Goal: Transaction & Acquisition: Download file/media

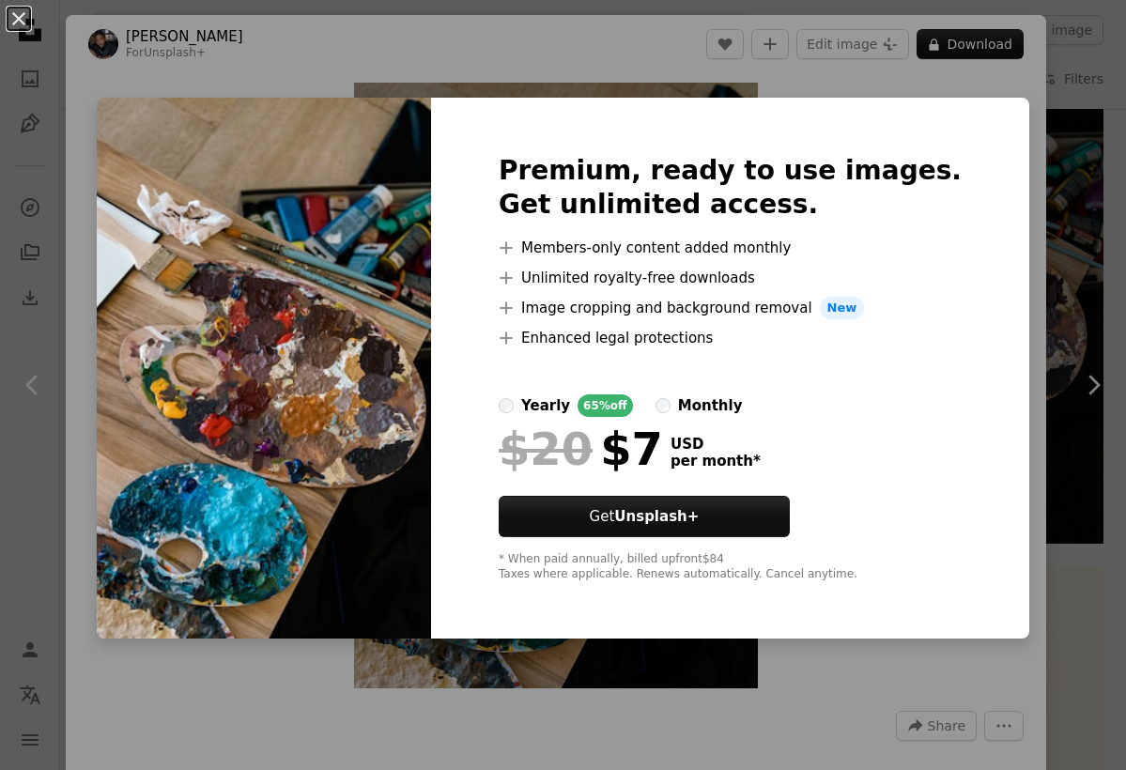
scroll to position [1028, 0]
click at [605, 749] on div "An X shape Premium, ready to use images. Get unlimited access. A plus sign Memb…" at bounding box center [563, 385] width 1126 height 770
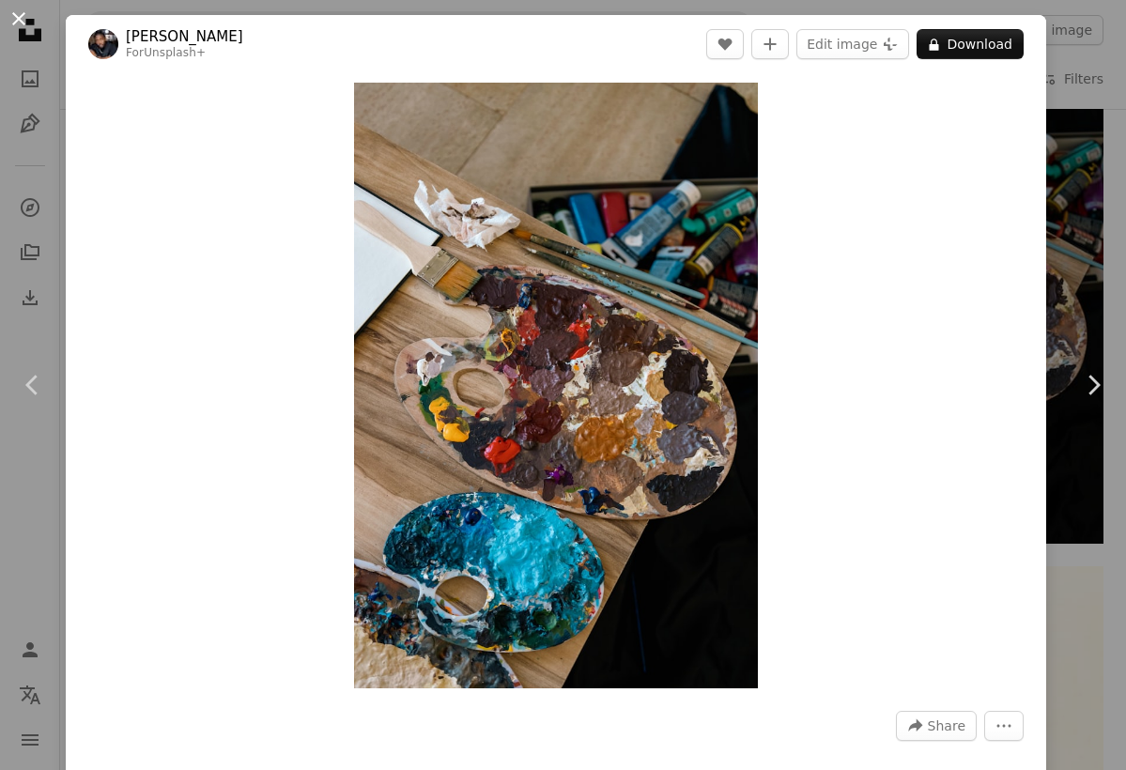
click at [12, 16] on button "An X shape" at bounding box center [19, 19] width 23 height 23
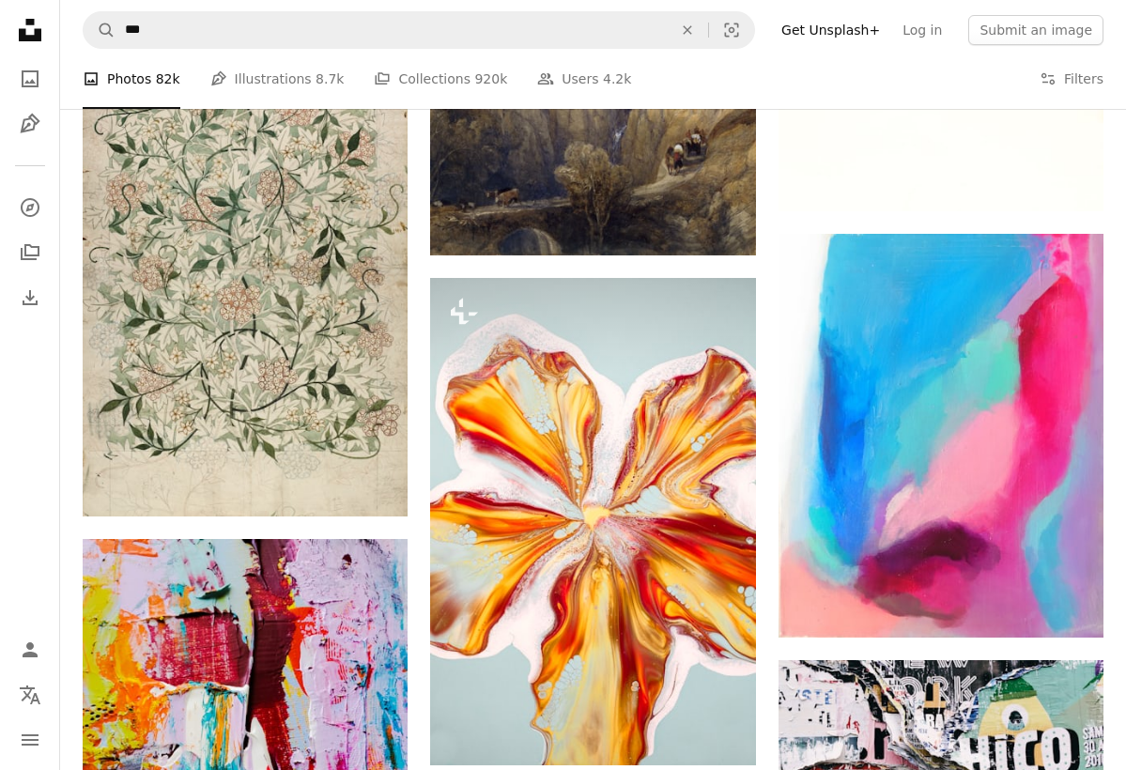
scroll to position [1888, 0]
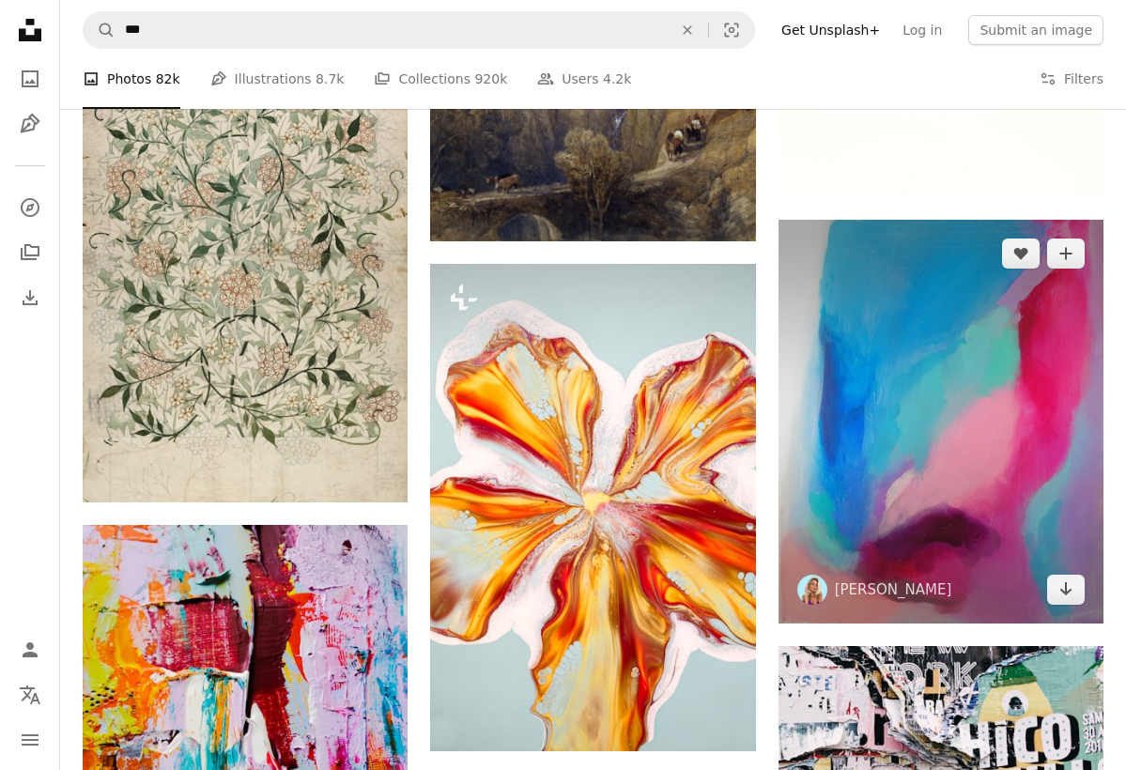
click at [925, 381] on img at bounding box center [940, 421] width 325 height 403
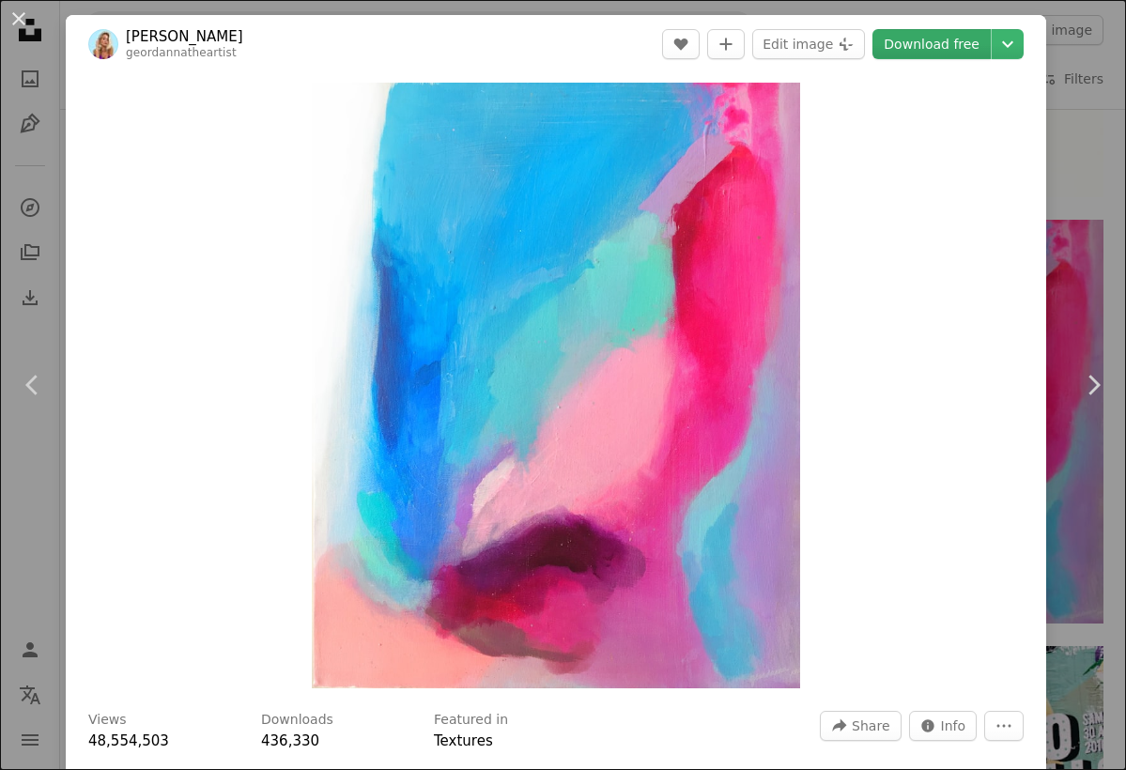
click at [938, 43] on link "Download free" at bounding box center [931, 44] width 118 height 30
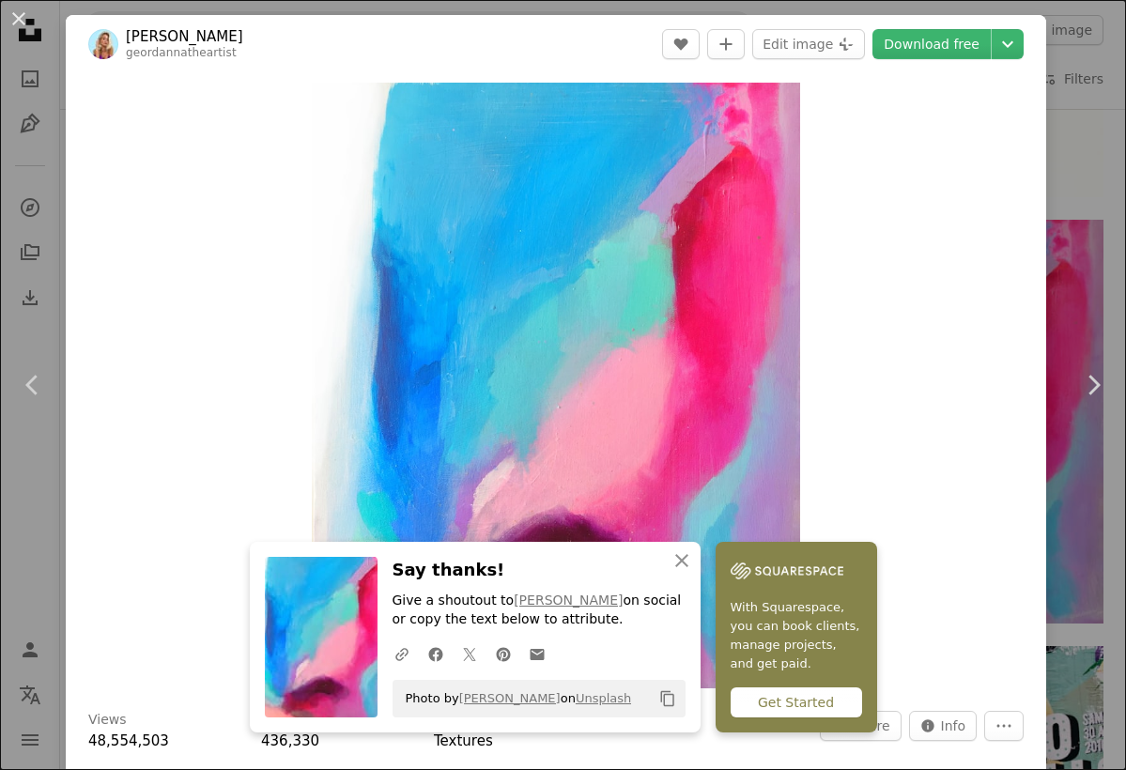
click at [902, 448] on div "Zoom in" at bounding box center [556, 385] width 980 height 624
click at [684, 566] on icon "button" at bounding box center [681, 560] width 13 height 13
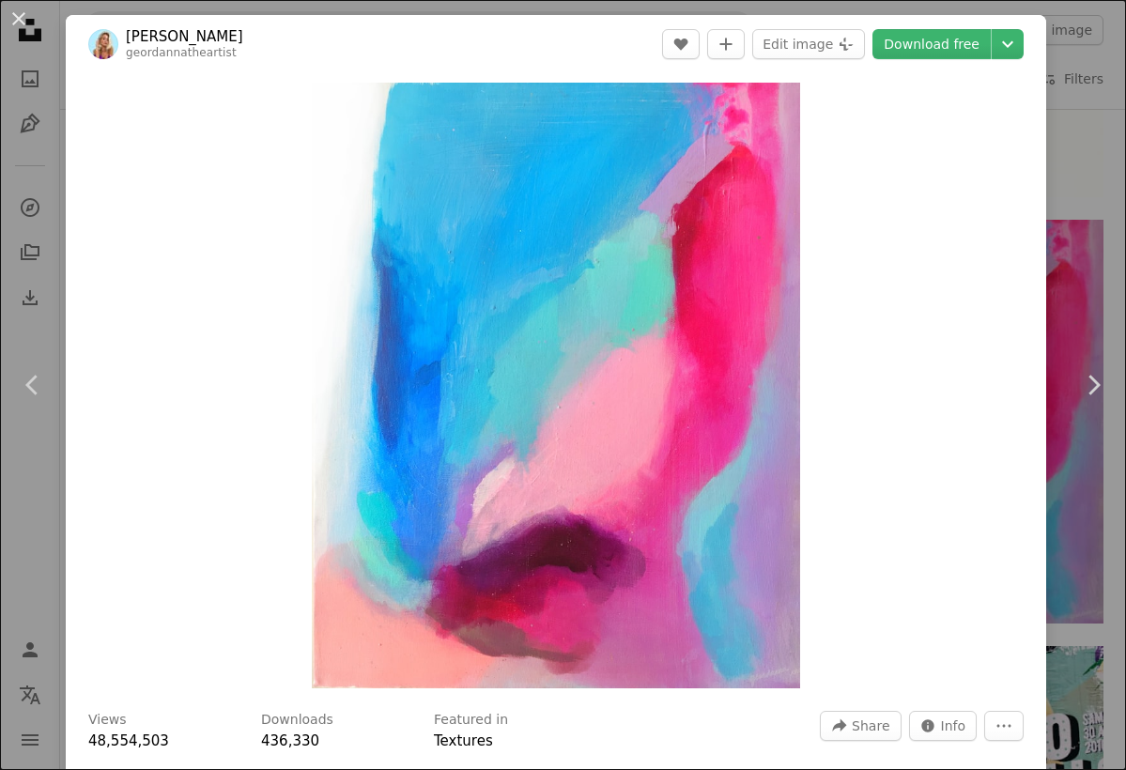
click at [907, 551] on div "Zoom in" at bounding box center [556, 385] width 980 height 624
drag, startPoint x: 1116, startPoint y: 87, endPoint x: 1125, endPoint y: 142, distance: 55.1
click at [1125, 143] on div "An X shape Chevron left Chevron right Geordanna [PERSON_NAME] geordannatheartis…" at bounding box center [563, 385] width 1126 height 770
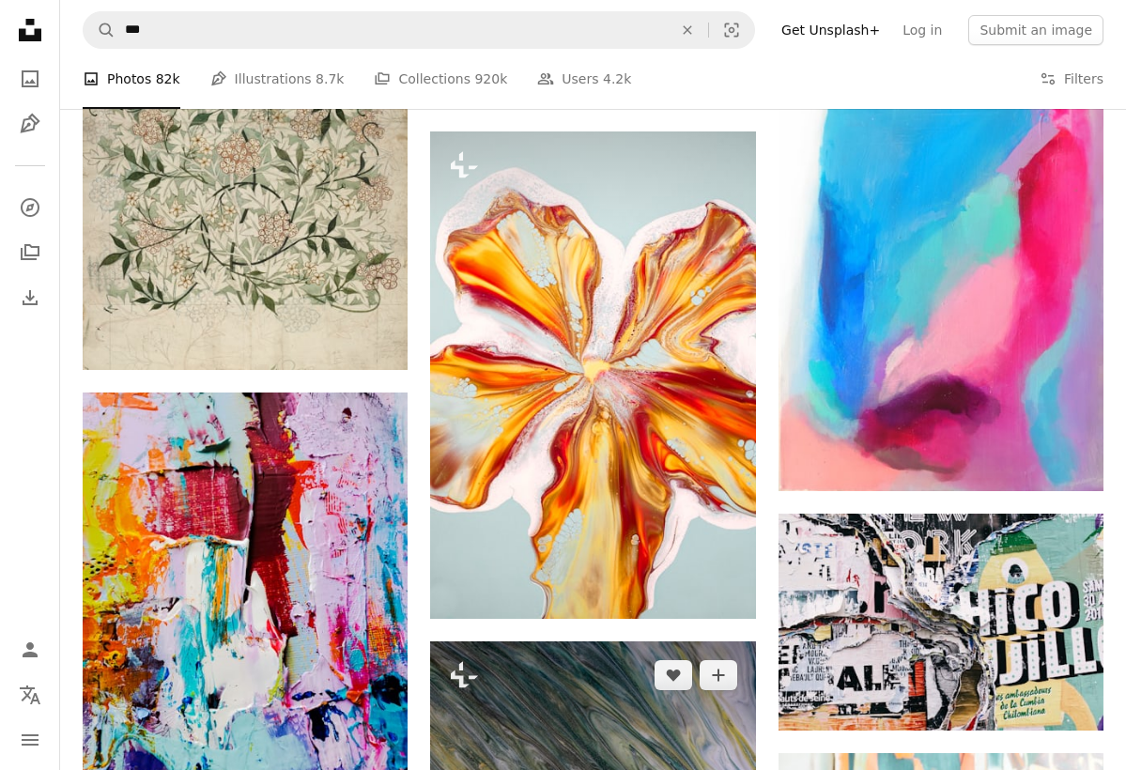
scroll to position [2001, 0]
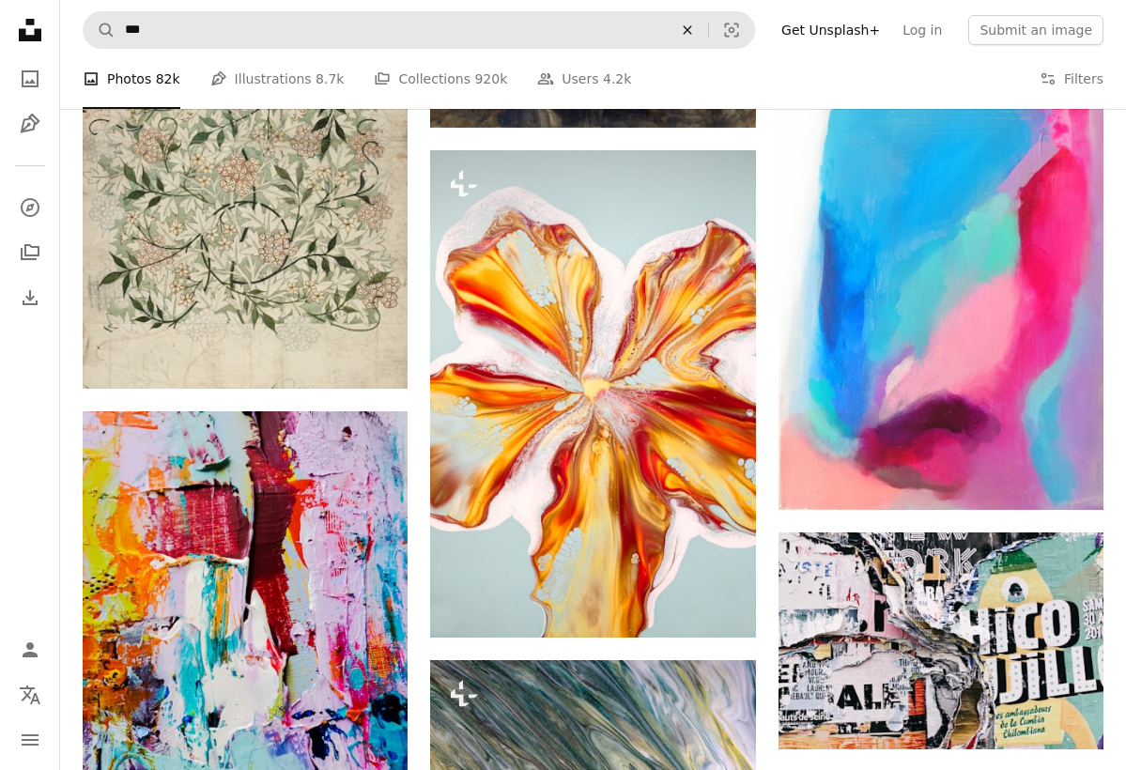
click at [700, 25] on icon "An X shape" at bounding box center [686, 30] width 41 height 15
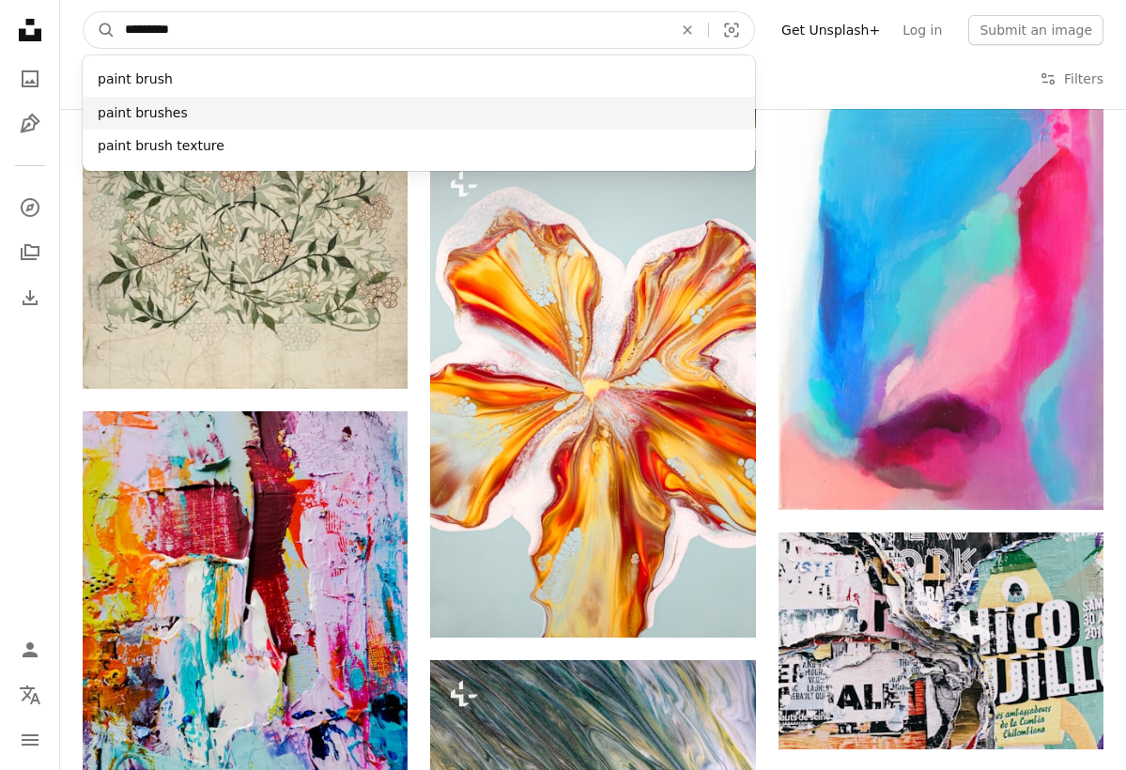
type input "*********"
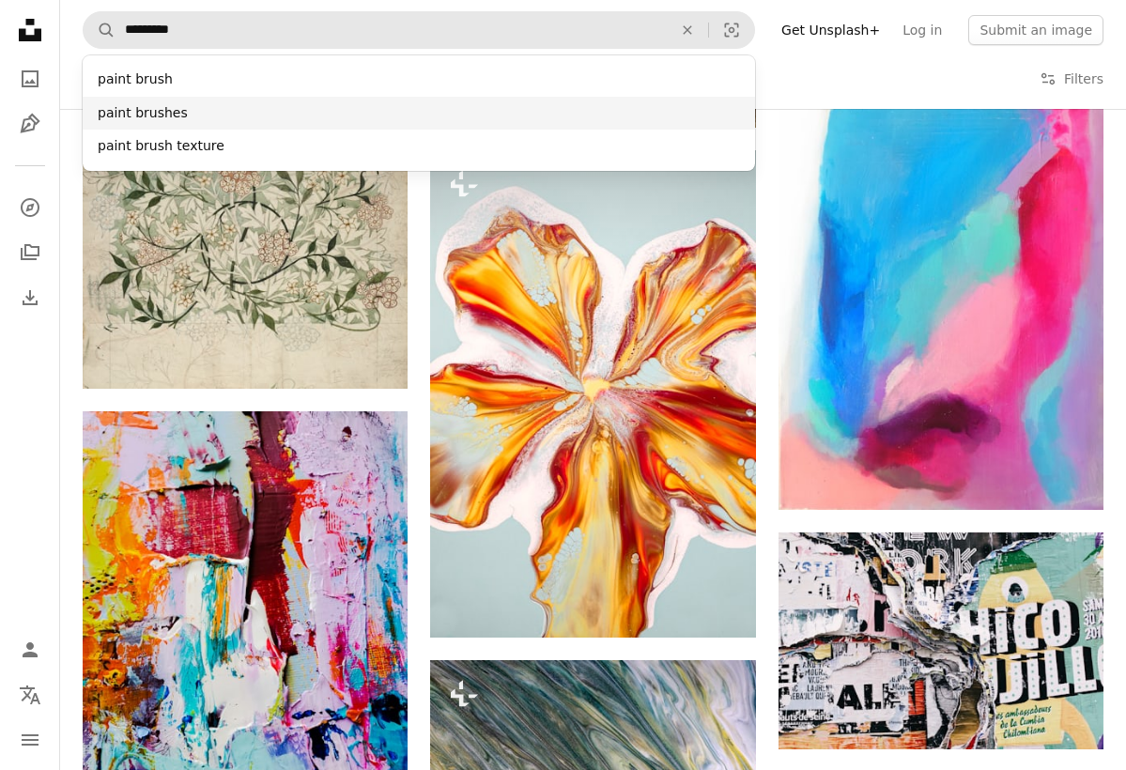
click at [447, 127] on div "paint brushes" at bounding box center [419, 114] width 672 height 34
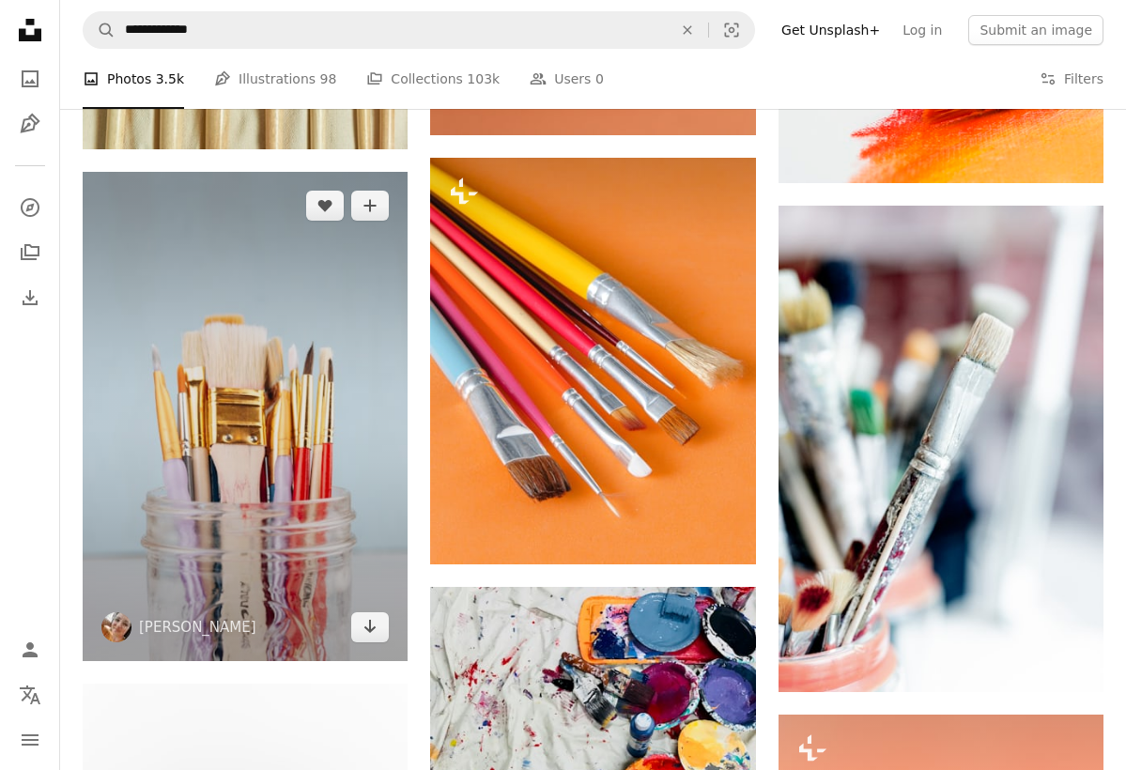
scroll to position [1709, 0]
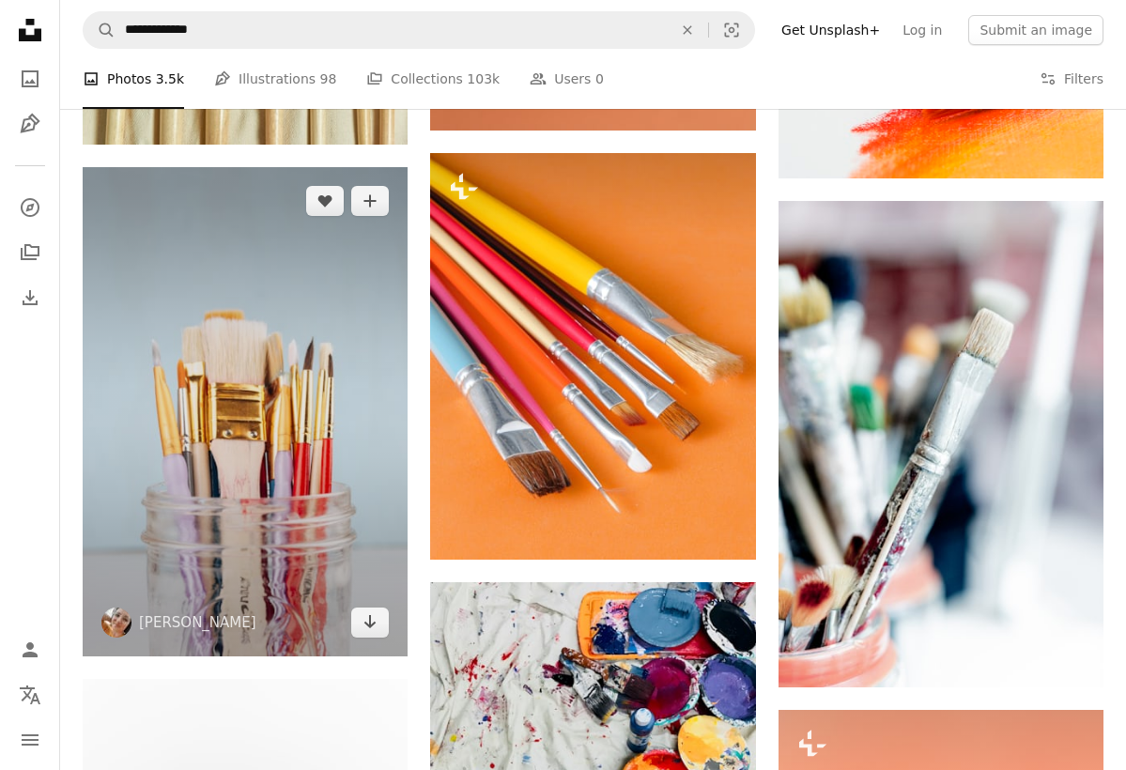
click at [288, 262] on img at bounding box center [245, 411] width 325 height 489
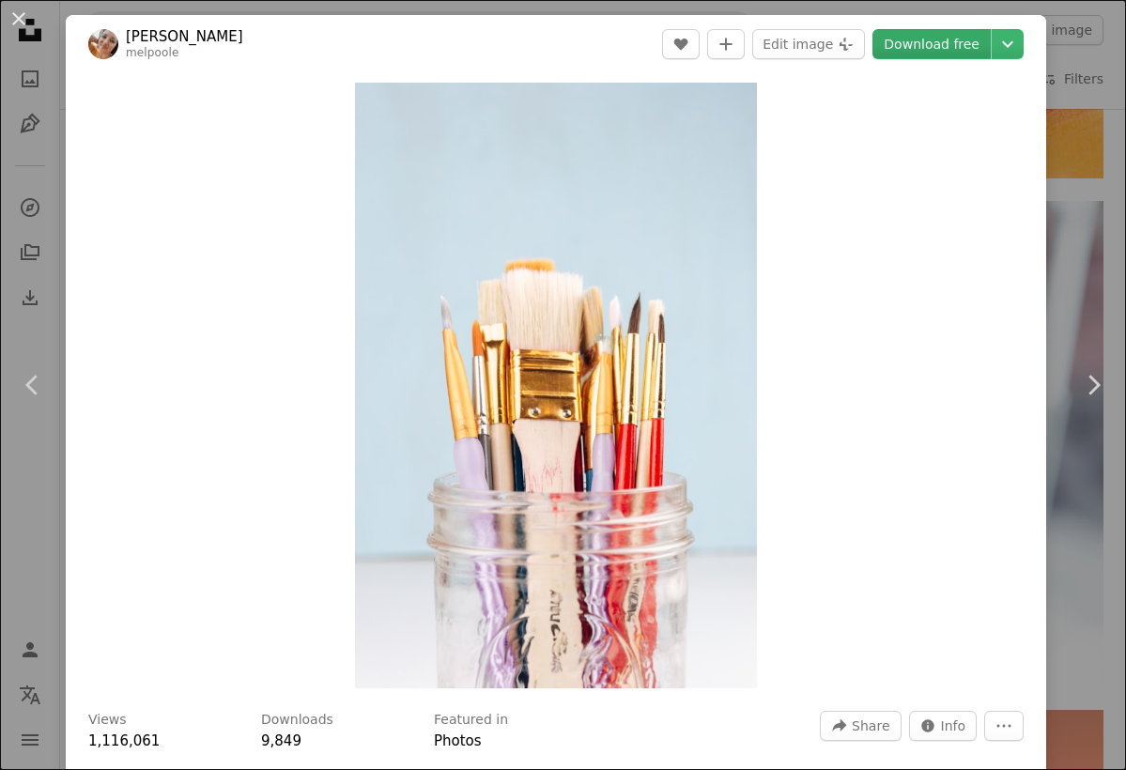
click at [933, 37] on link "Download free" at bounding box center [931, 44] width 118 height 30
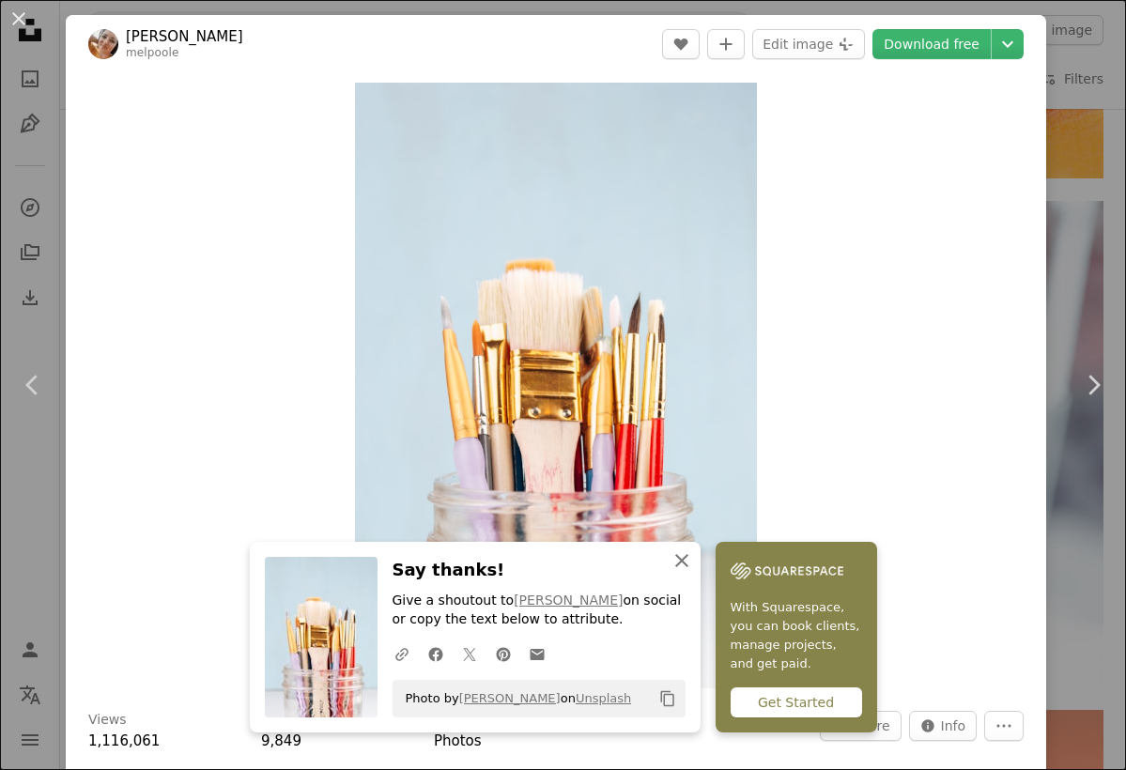
click at [687, 555] on icon "An X shape" at bounding box center [681, 560] width 23 height 23
